Goal: Task Accomplishment & Management: Manage account settings

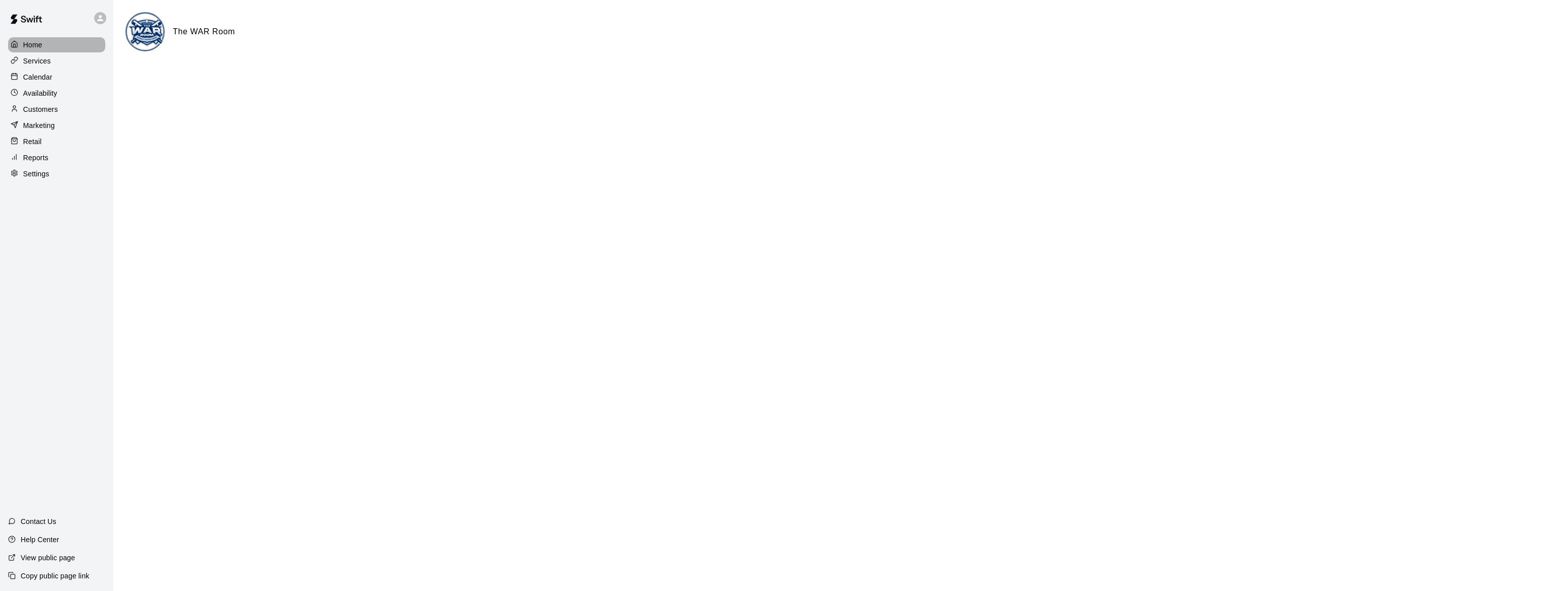
click at [42, 48] on div "Home" at bounding box center [57, 45] width 97 height 15
drag, startPoint x: 20, startPoint y: 76, endPoint x: 191, endPoint y: 80, distance: 171.0
click at [20, 76] on div at bounding box center [17, 77] width 13 height 9
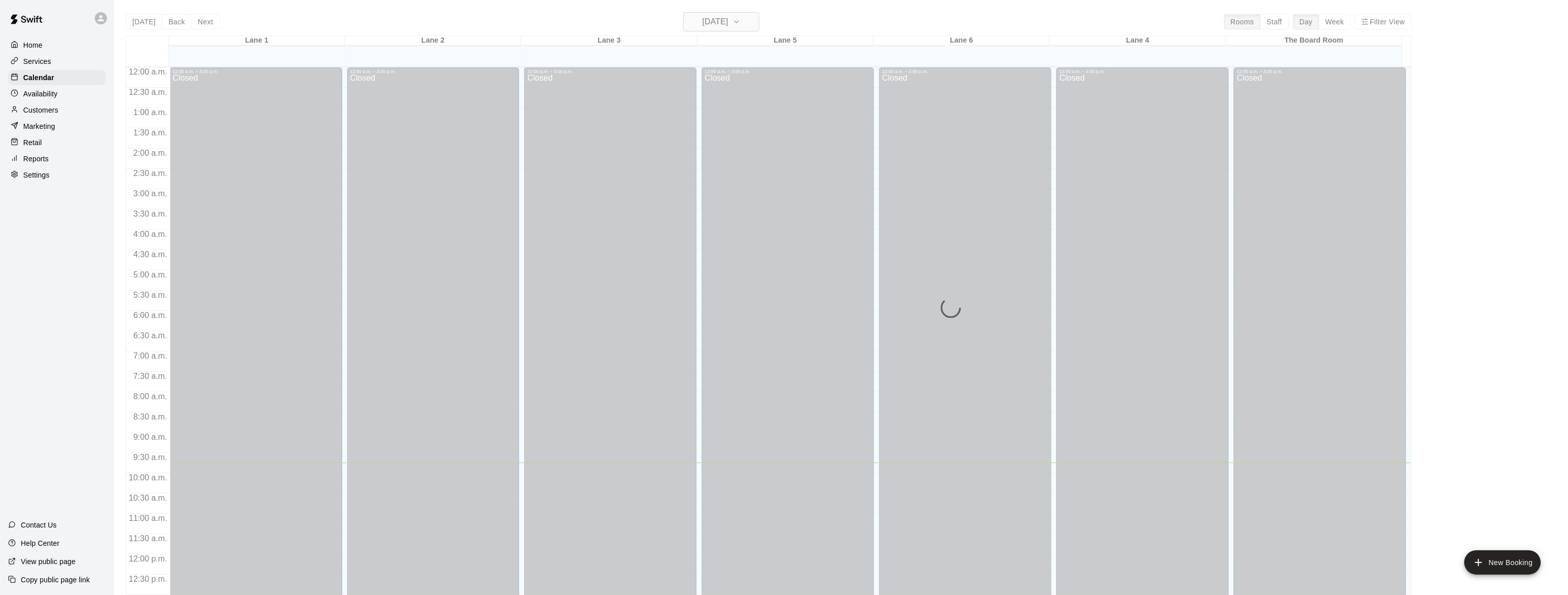
scroll to position [395, 0]
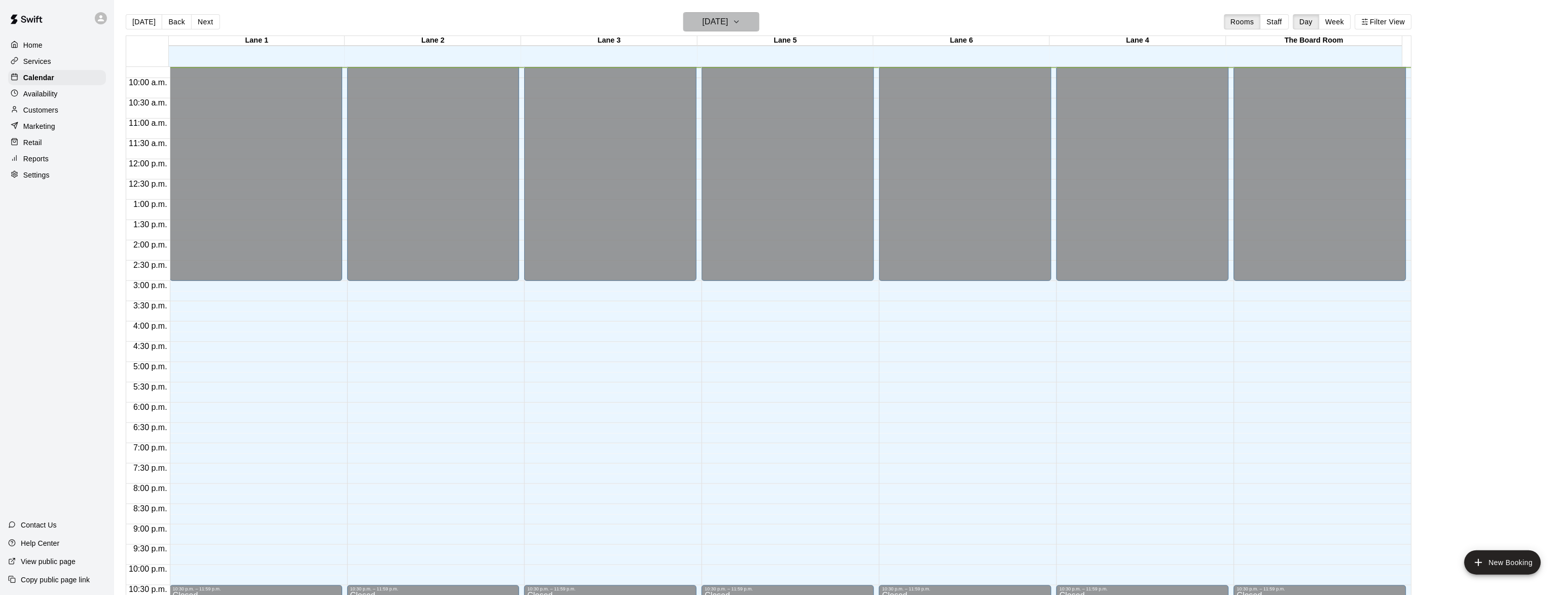
click at [723, 18] on h6 "[DATE]" at bounding box center [715, 21] width 25 height 14
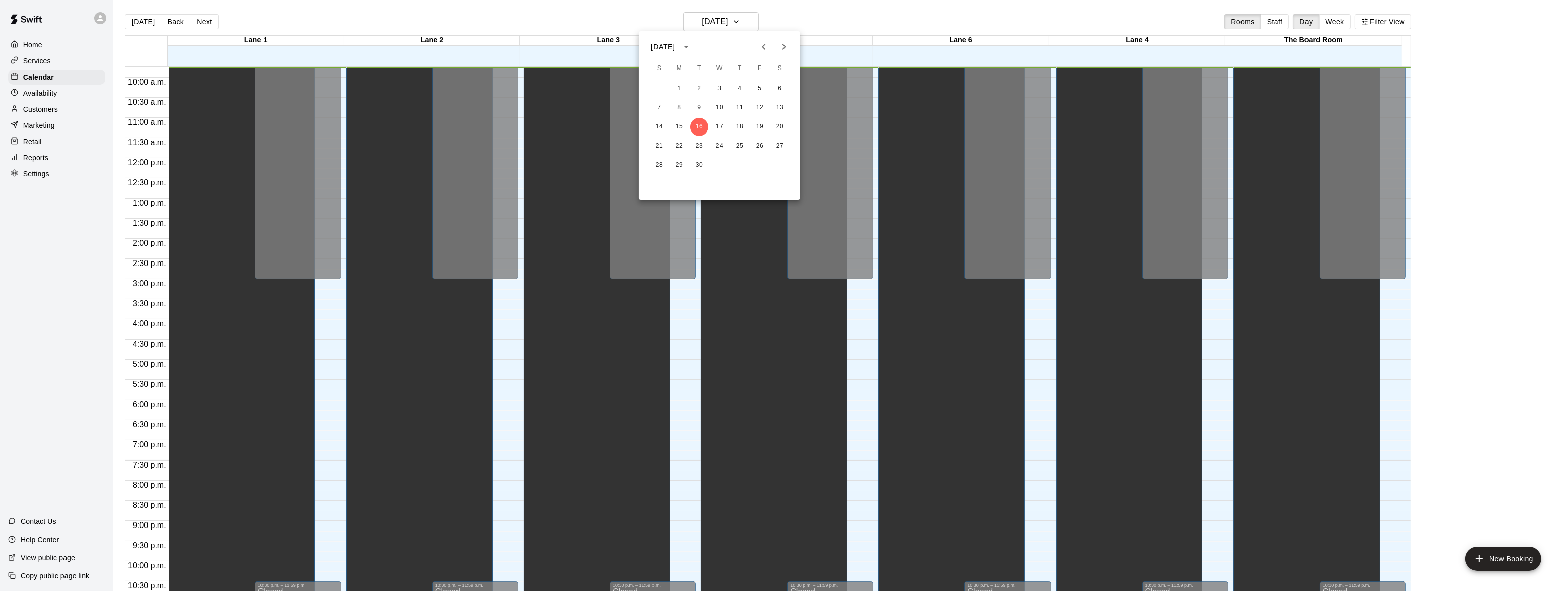
click at [784, 46] on icon "Next month" at bounding box center [784, 46] width 12 height 12
click at [656, 142] on button "19" at bounding box center [659, 145] width 18 height 18
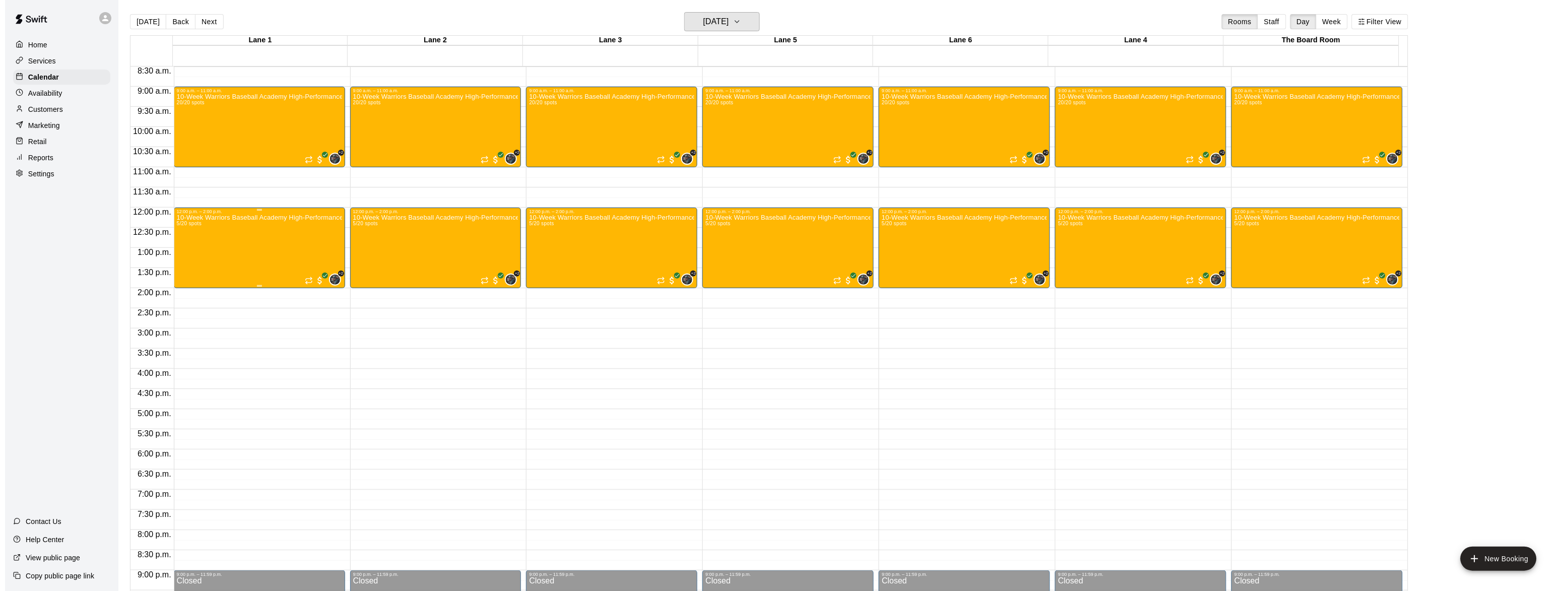
scroll to position [331, 0]
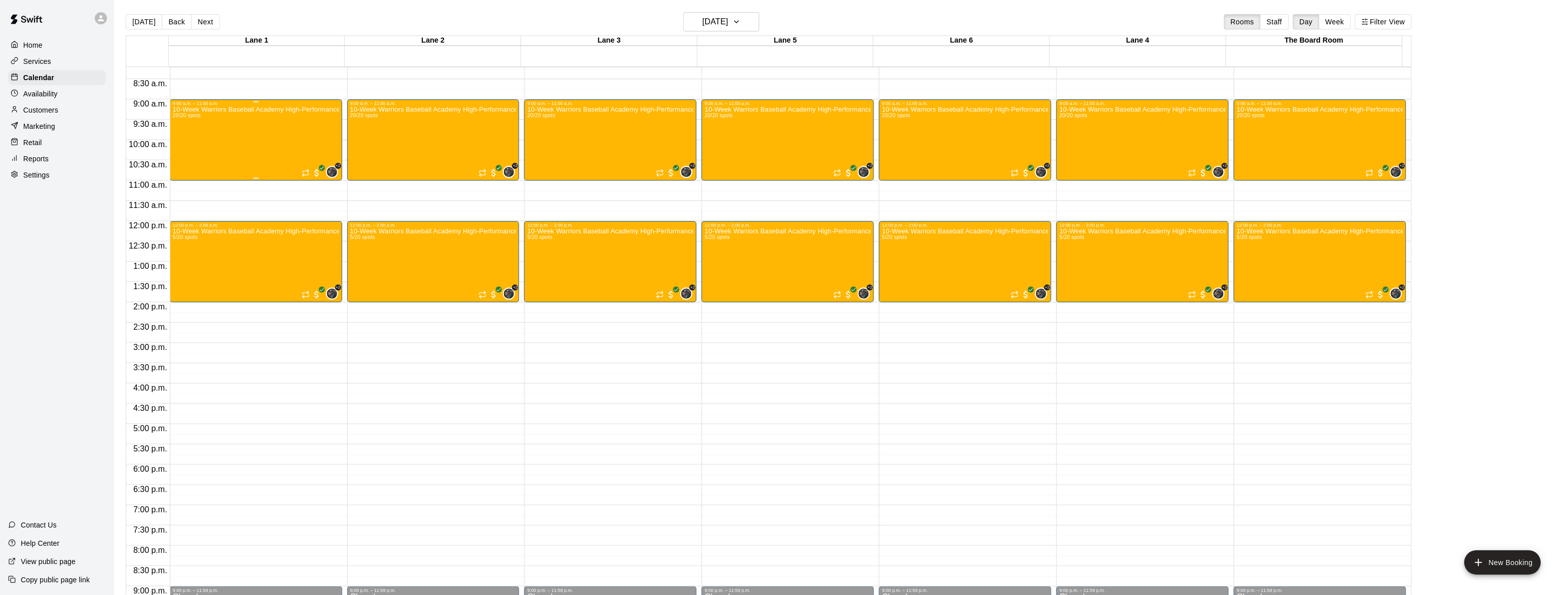
click at [280, 140] on div "10-Week Warriors Baseball Academy High-Performance Baseball Development Program…" at bounding box center [257, 404] width 166 height 595
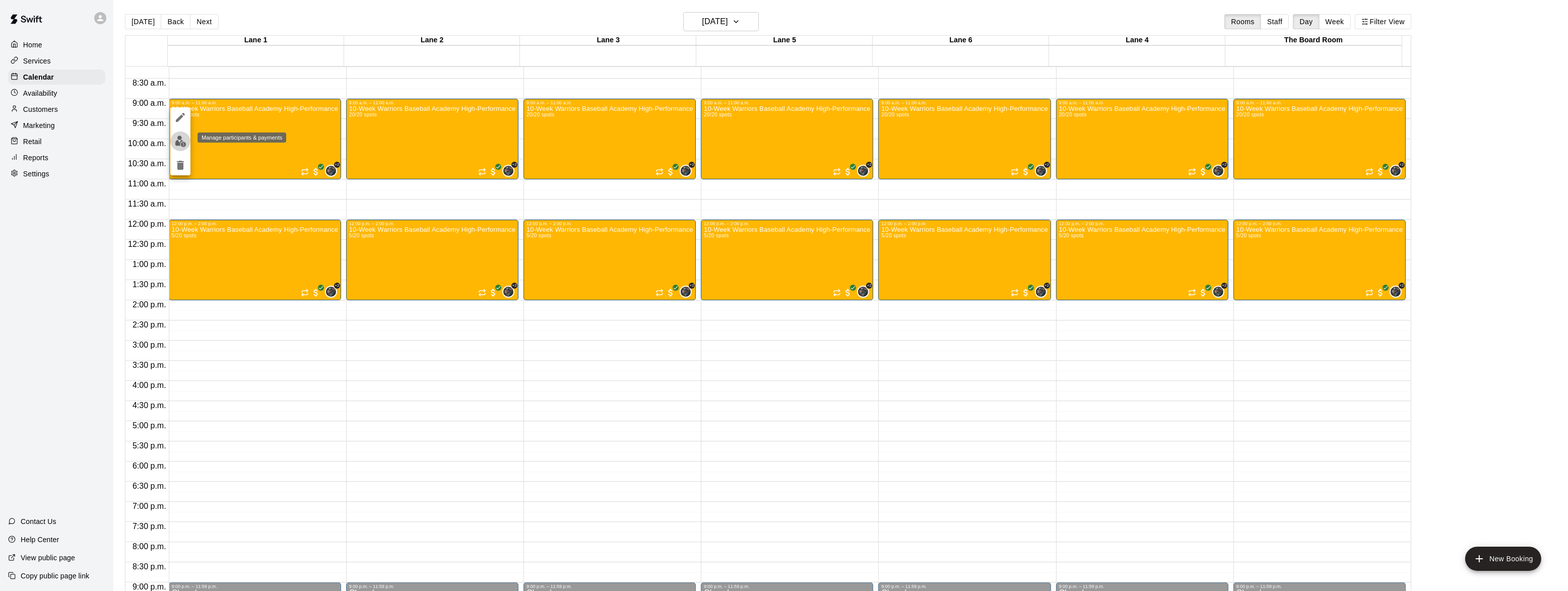
click at [175, 142] on img "edit" at bounding box center [181, 142] width 12 height 12
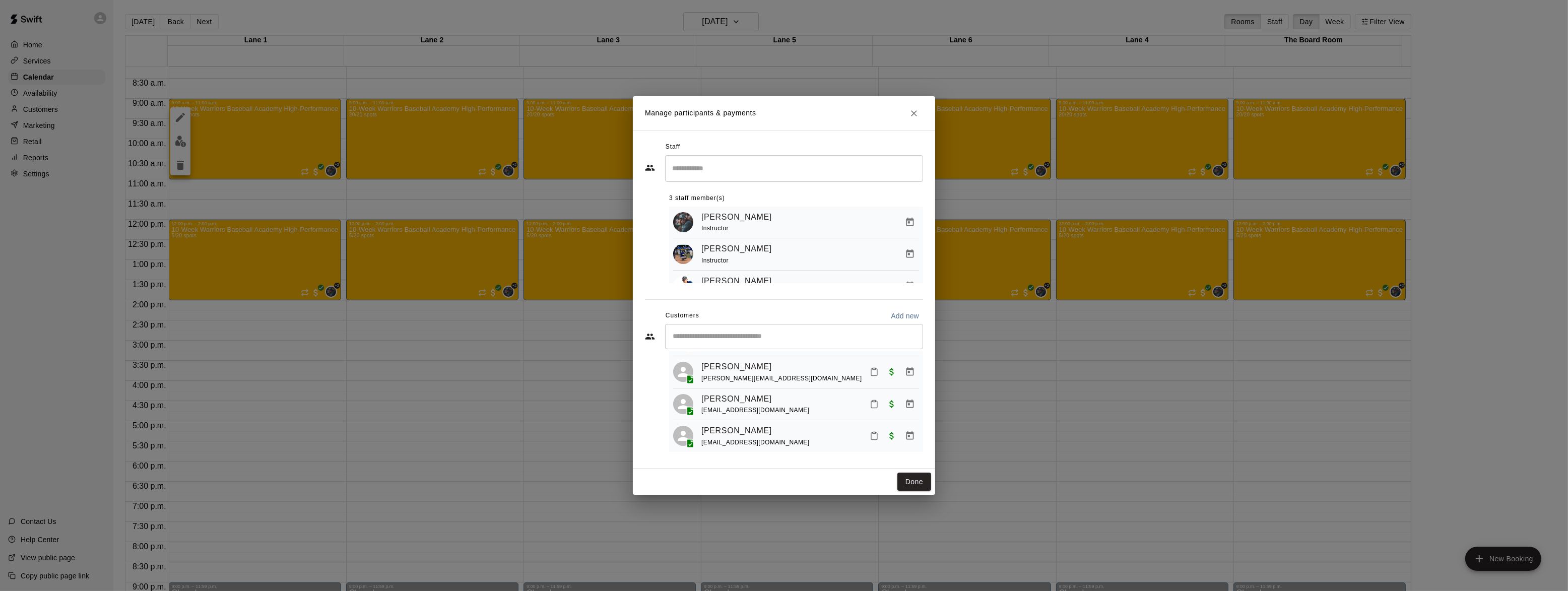
scroll to position [368, 0]
click at [905, 379] on icon "Manage bookings & payment" at bounding box center [910, 374] width 10 height 10
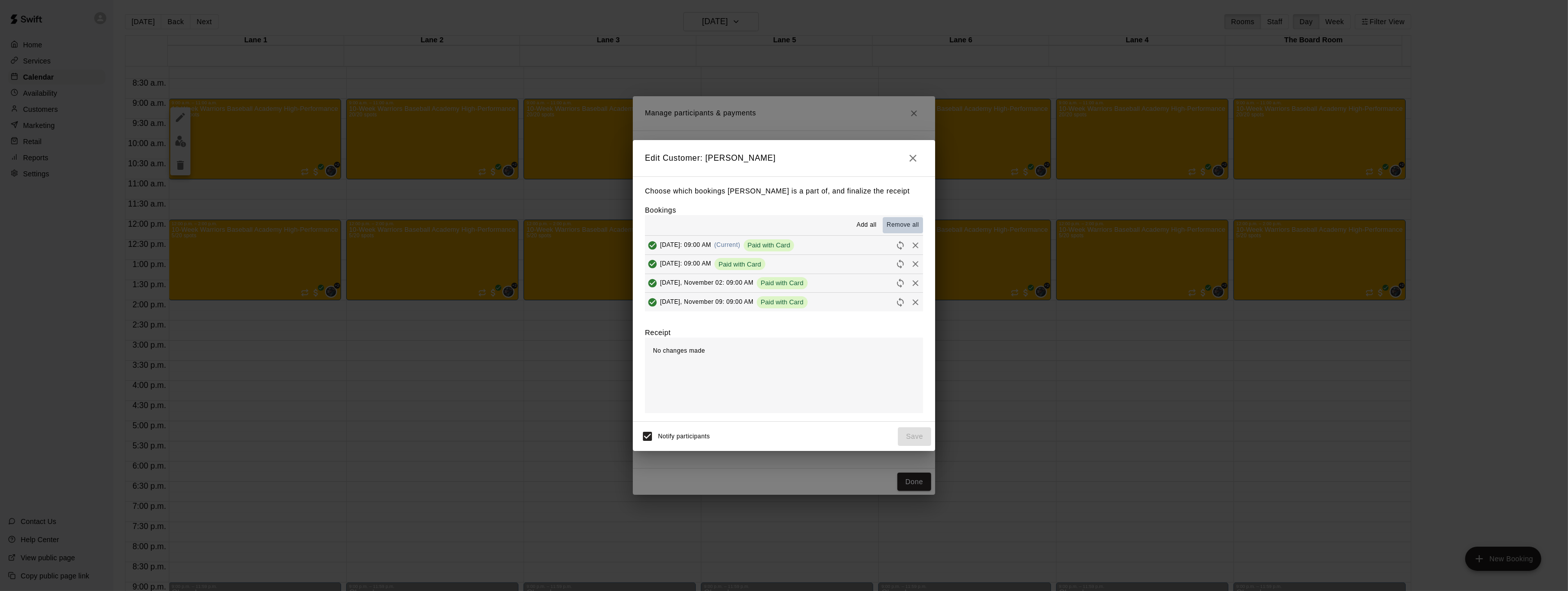
click at [899, 228] on span "Remove all" at bounding box center [903, 225] width 32 height 10
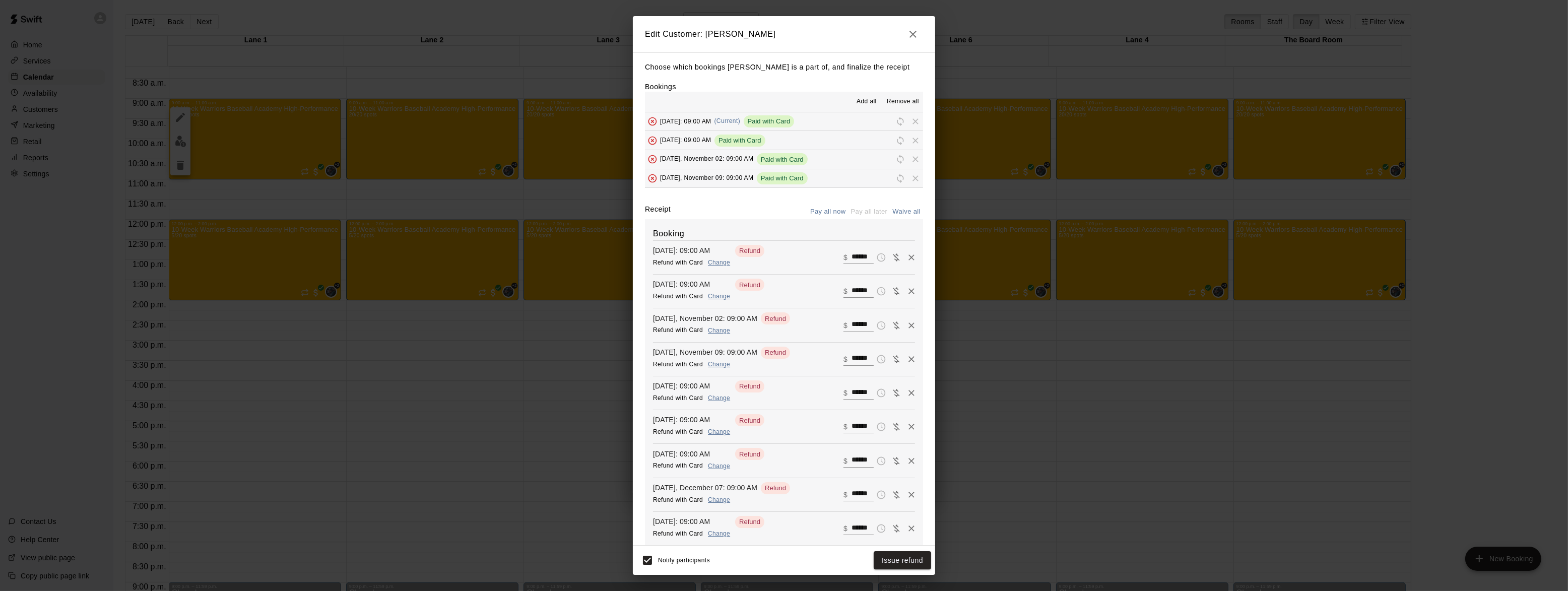
click at [898, 212] on button "Waive all" at bounding box center [906, 212] width 33 height 16
type input "*"
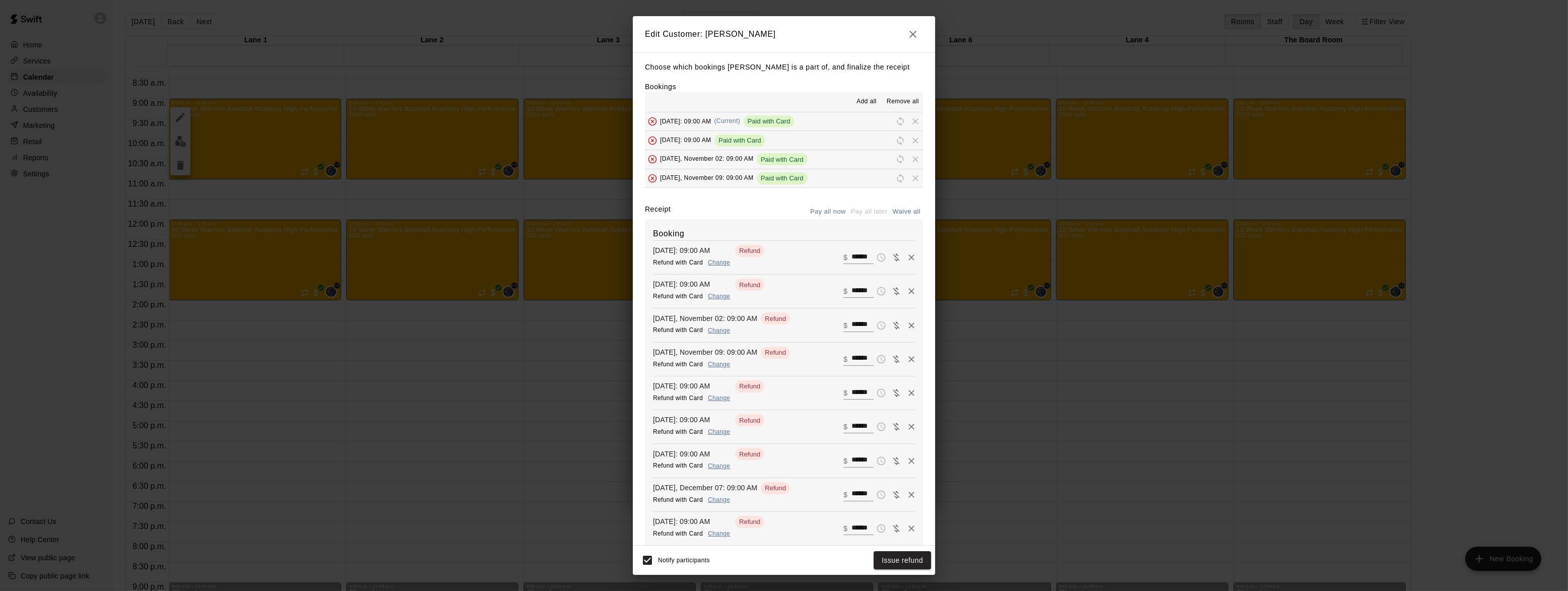
type input "*"
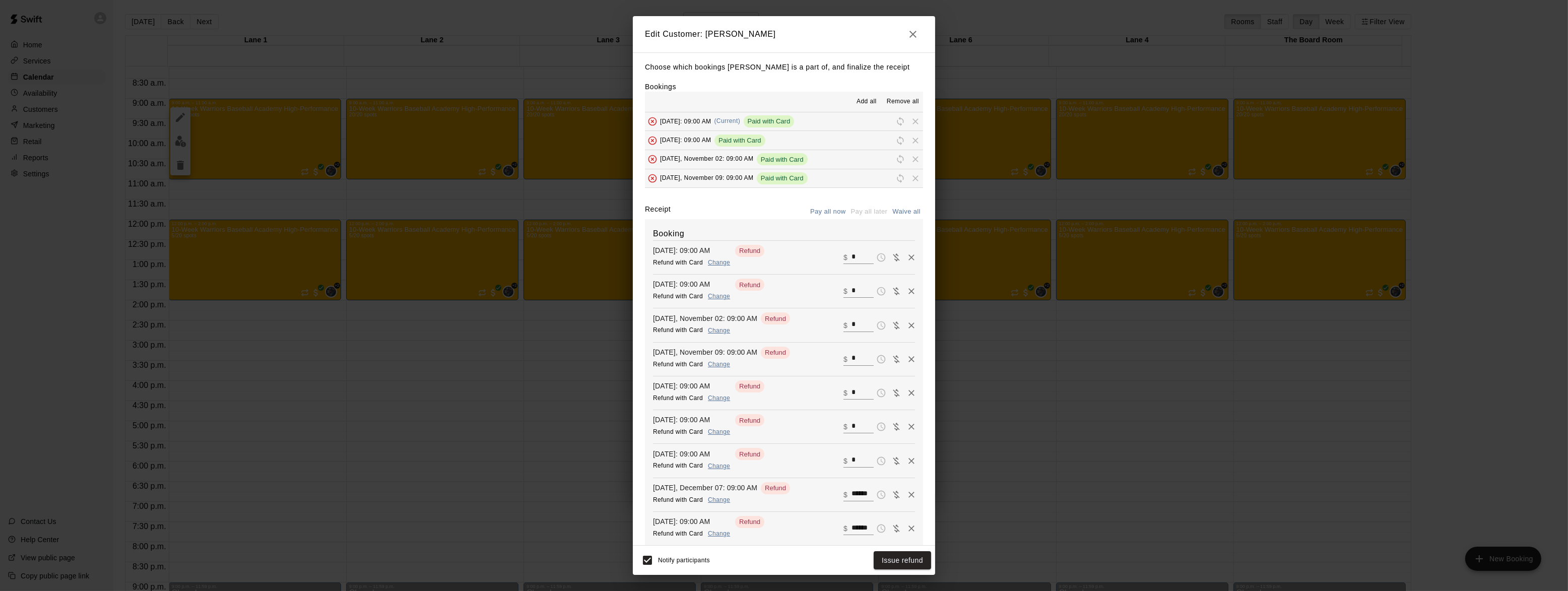
type input "*"
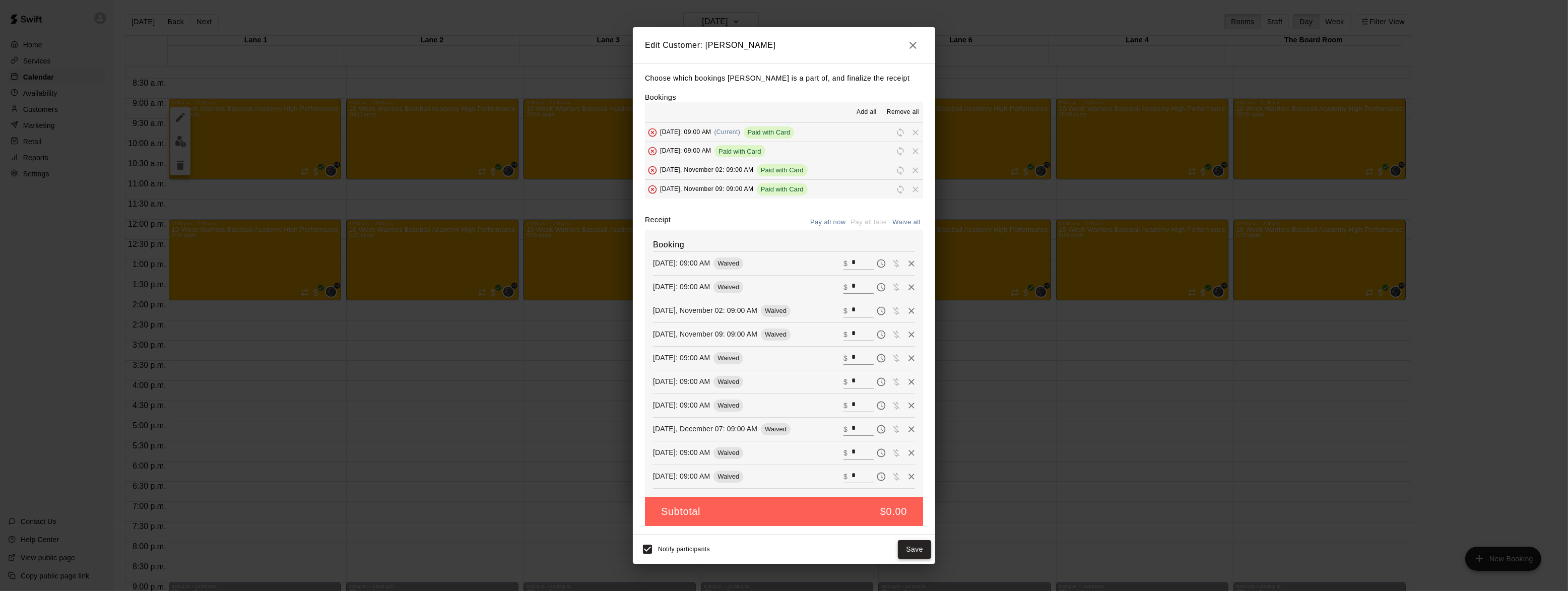
click at [909, 552] on button "Save" at bounding box center [914, 550] width 33 height 19
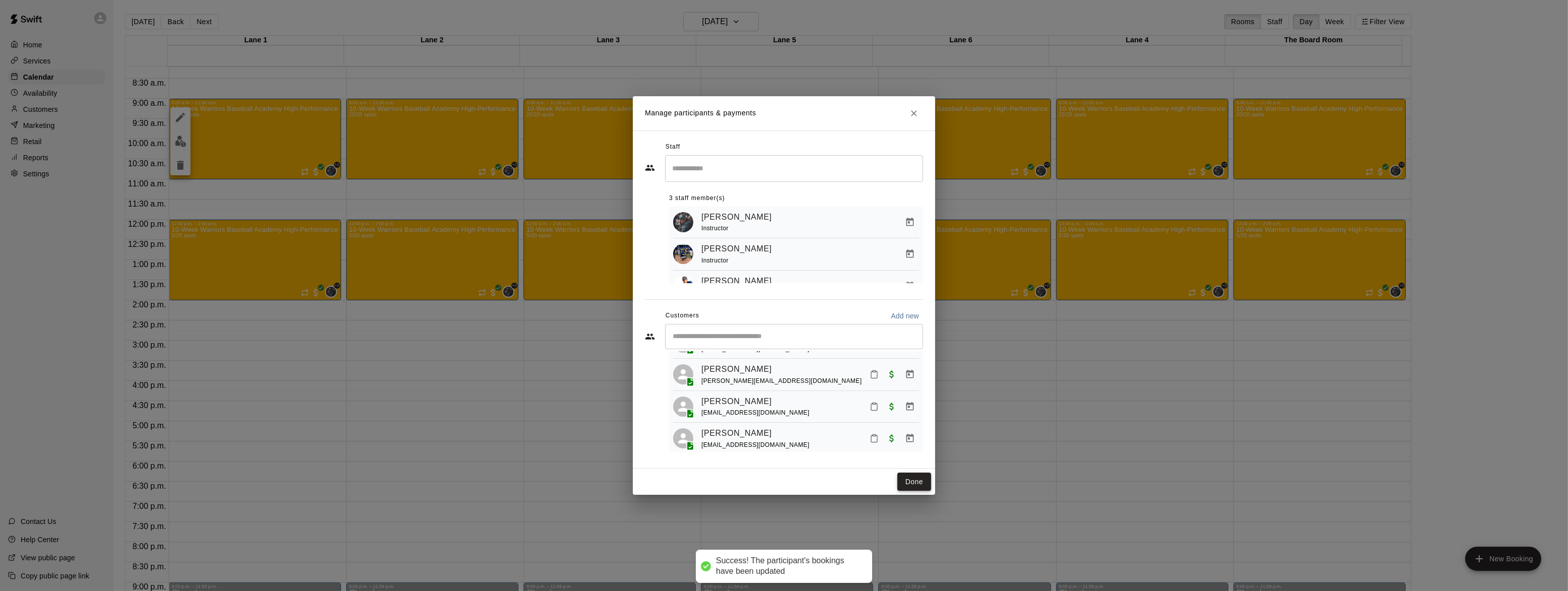
click at [914, 477] on button "Done" at bounding box center [914, 482] width 34 height 19
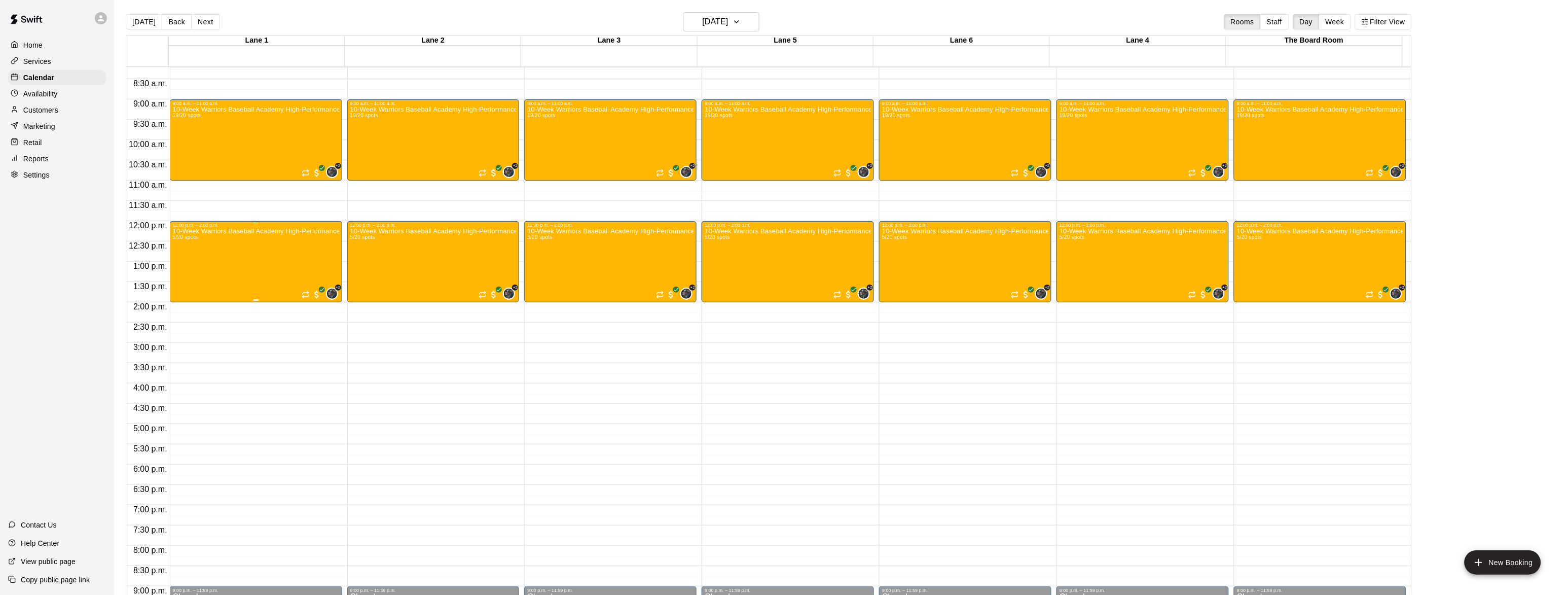
click at [274, 253] on div "10-Week Warriors Baseball Academy High-Performance Baseball Development Program…" at bounding box center [257, 525] width 166 height 595
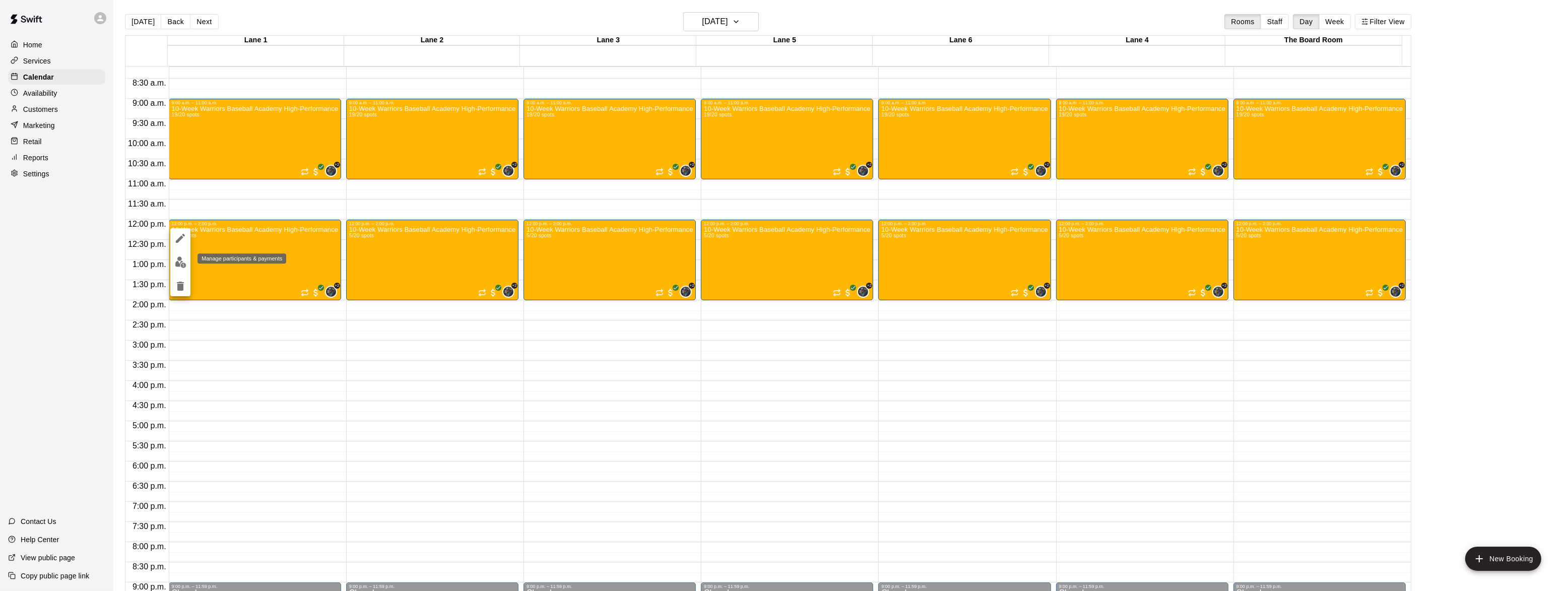
click at [178, 258] on img "edit" at bounding box center [181, 263] width 12 height 12
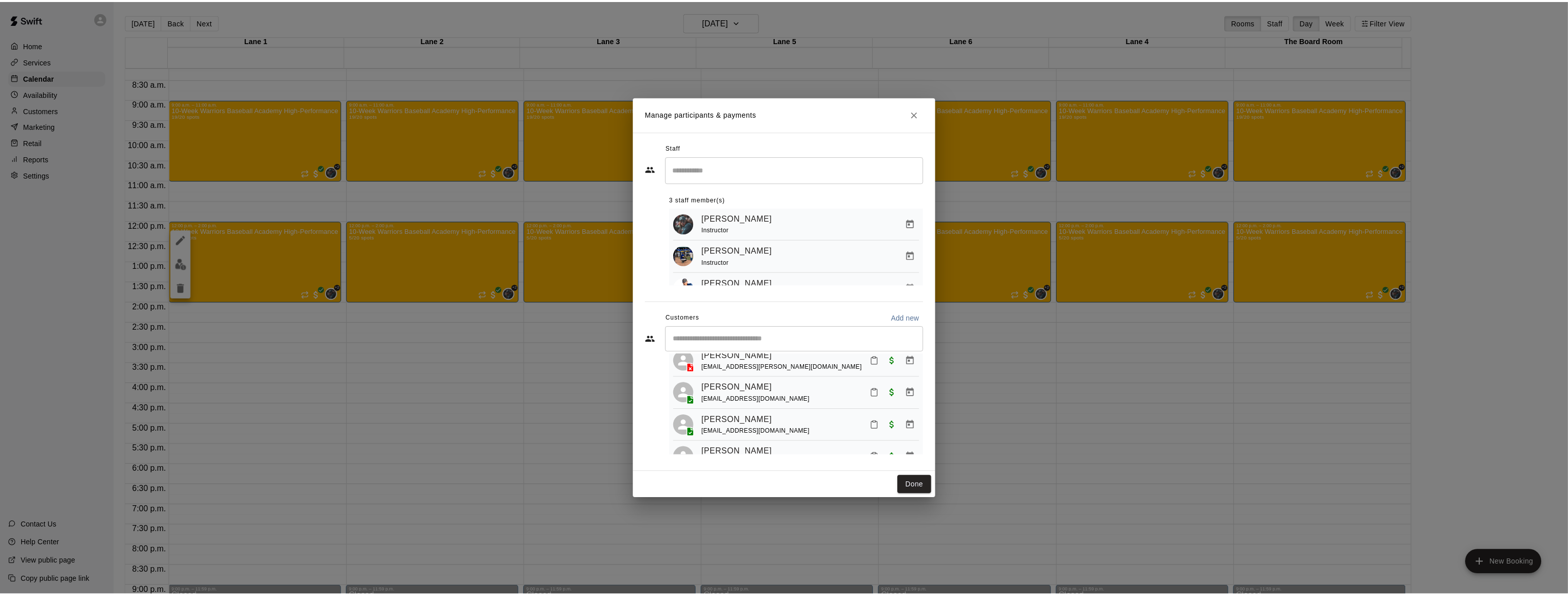
scroll to position [0, 0]
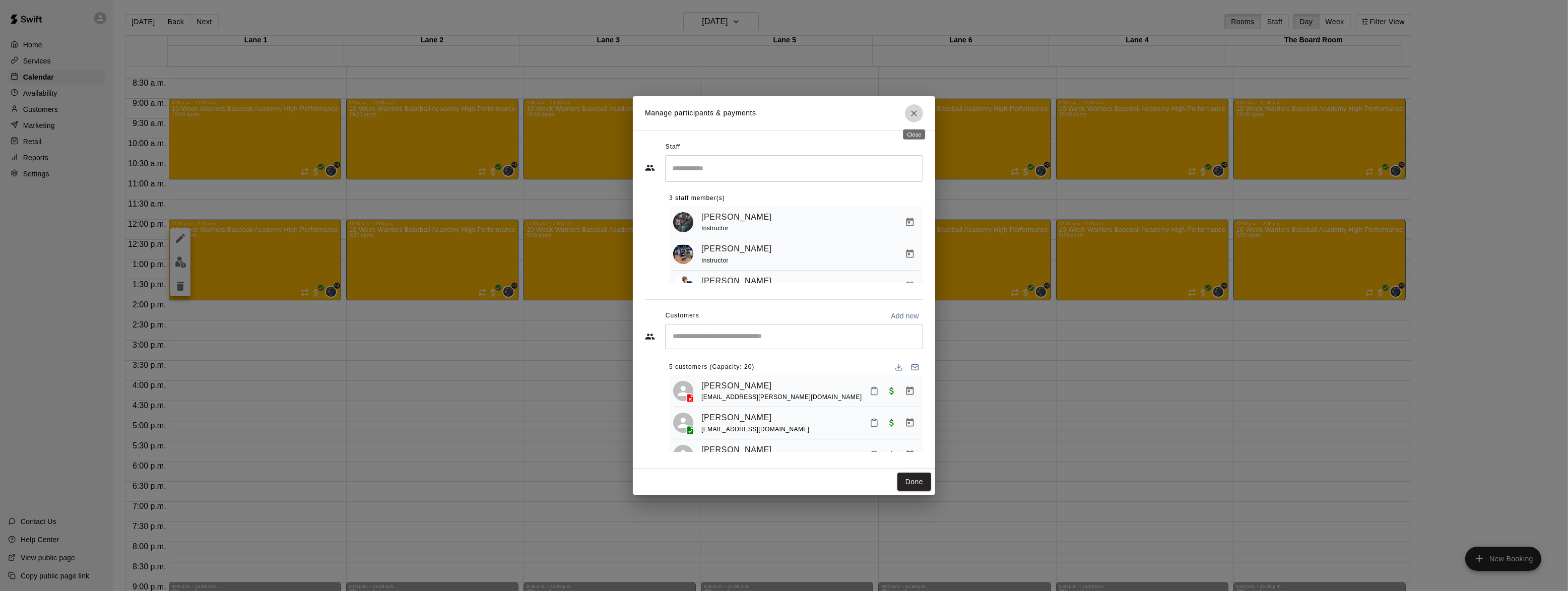
click at [911, 118] on button "Close" at bounding box center [914, 113] width 18 height 18
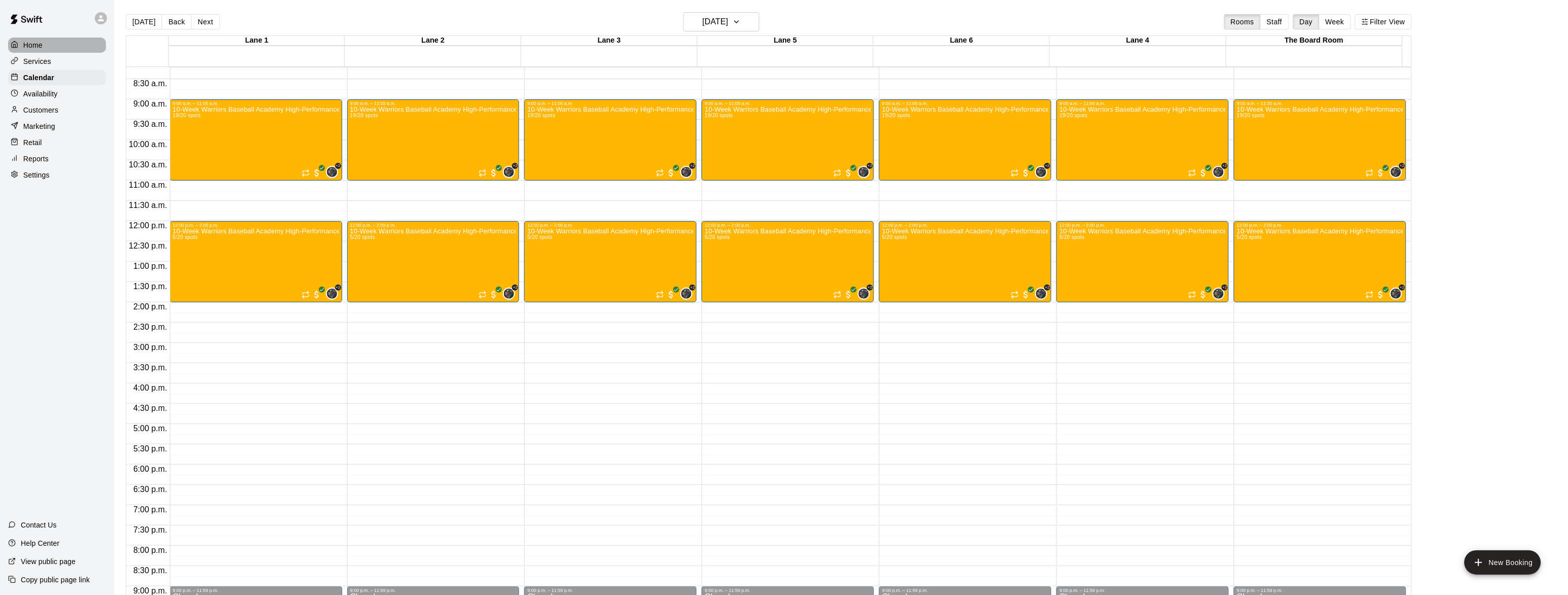
click at [38, 52] on div "Home" at bounding box center [57, 45] width 98 height 15
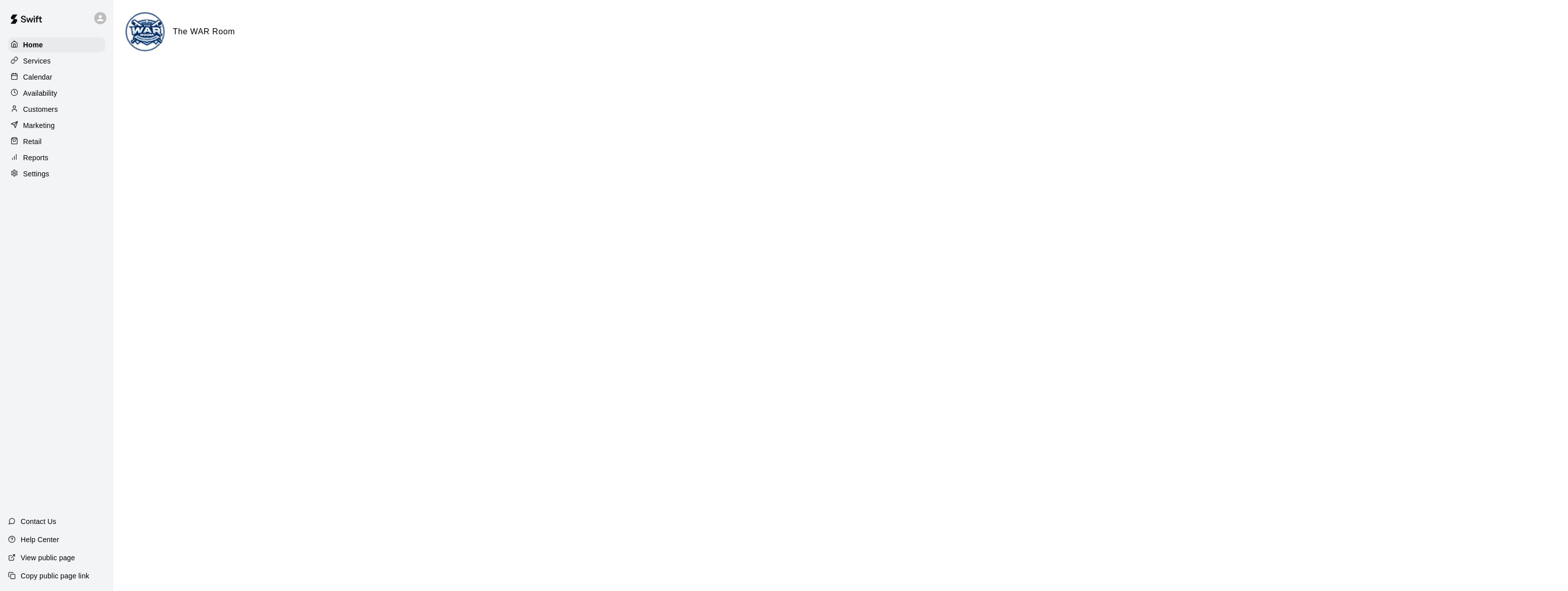
click at [49, 63] on p "Services" at bounding box center [36, 61] width 28 height 10
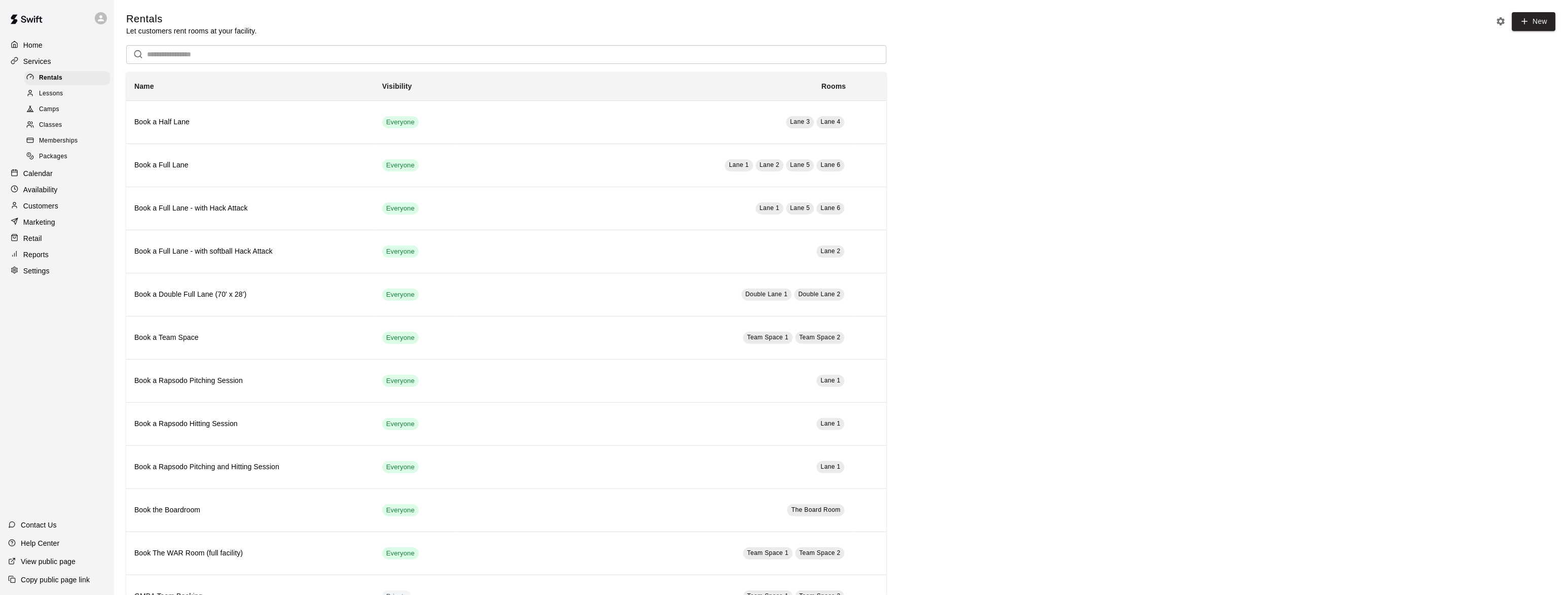
click at [54, 115] on span "Camps" at bounding box center [49, 110] width 20 height 10
